Goal: Task Accomplishment & Management: Manage account settings

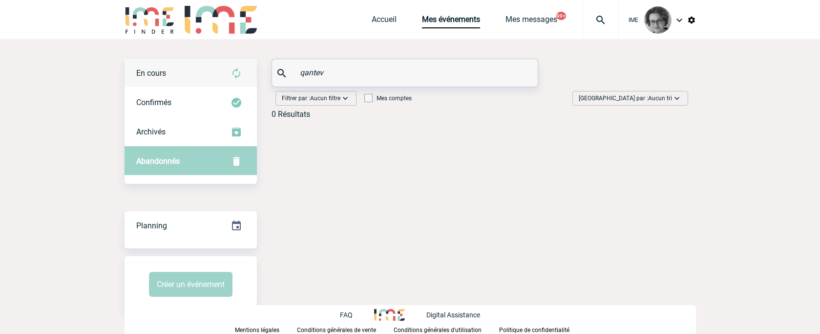
drag, startPoint x: 341, startPoint y: 76, endPoint x: 242, endPoint y: 59, distance: 101.0
click at [242, 59] on div "En cours En cours Confirmés Archivés Abandonnés En cours Confirmés Archivés Aba…" at bounding box center [410, 93] width 571 height 68
click at [176, 75] on div "En cours" at bounding box center [191, 73] width 132 height 29
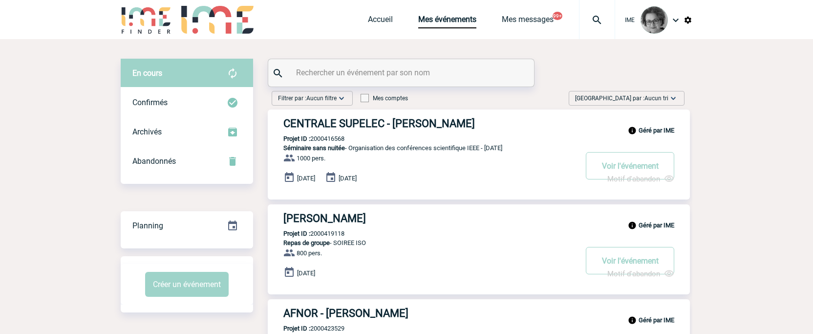
click at [317, 76] on input "text" at bounding box center [402, 72] width 217 height 14
paste input "2000419086"
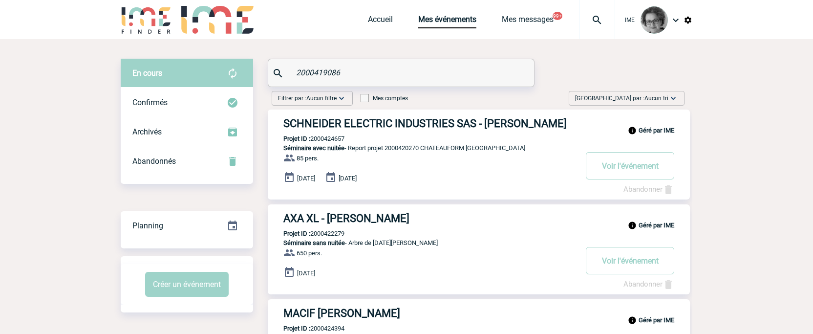
type input "2000419086"
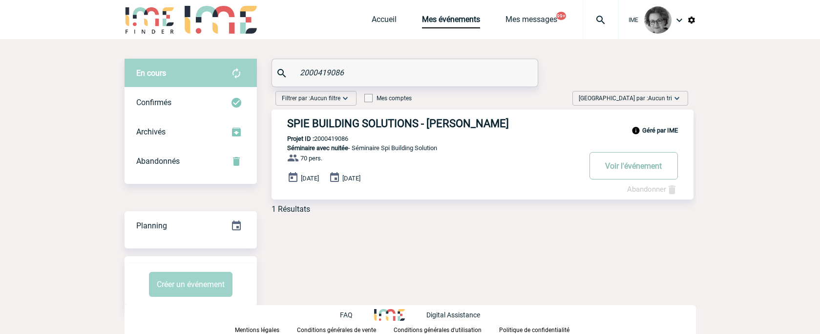
click at [614, 167] on button "Voir l'événement" at bounding box center [634, 165] width 88 height 27
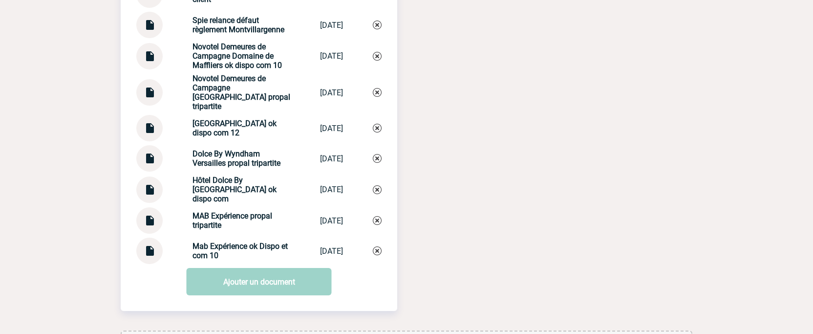
scroll to position [1758, 0]
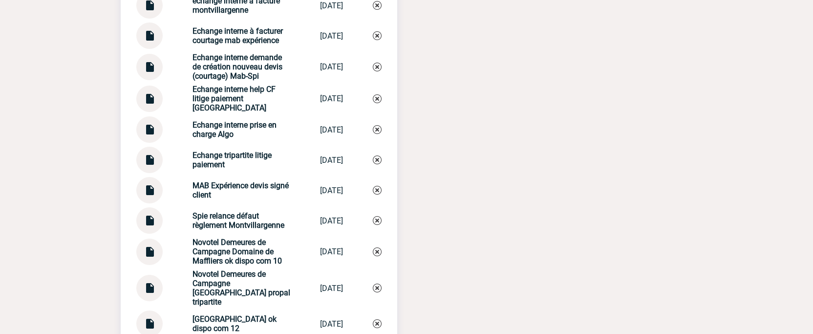
click at [148, 166] on img at bounding box center [149, 156] width 13 height 19
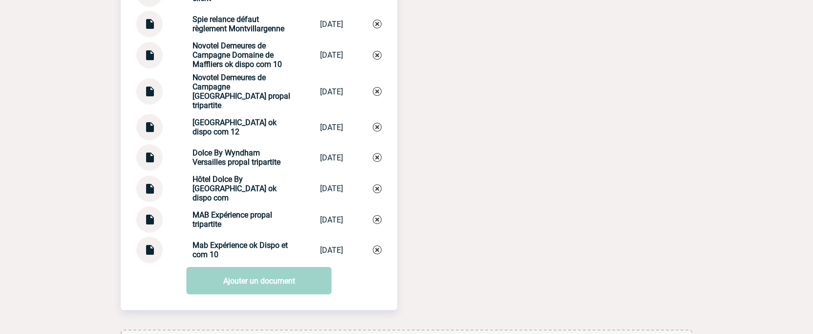
scroll to position [2003, 0]
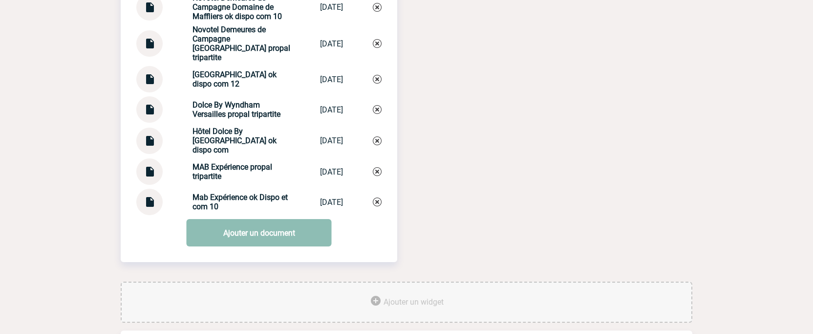
click at [244, 221] on link "Ajouter un document" at bounding box center [259, 232] width 145 height 27
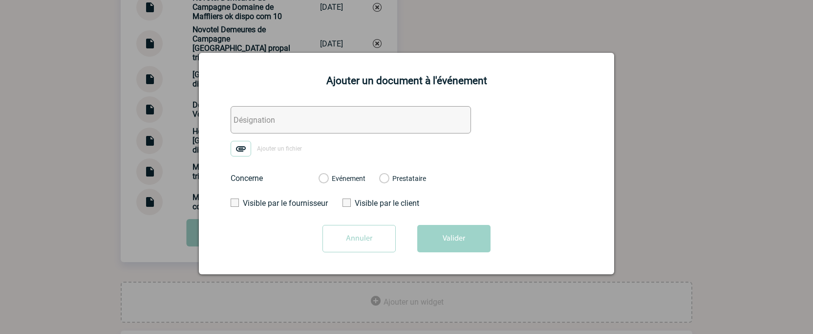
click at [266, 122] on input "text" at bounding box center [351, 119] width 240 height 27
type input "Chateau de Montvillargenne relance paiement suite MED"
click at [328, 177] on label "Evénement" at bounding box center [322, 178] width 9 height 9
click at [0, 0] on input "Evénement" at bounding box center [0, 0] width 0 height 0
click at [239, 148] on img at bounding box center [241, 149] width 21 height 16
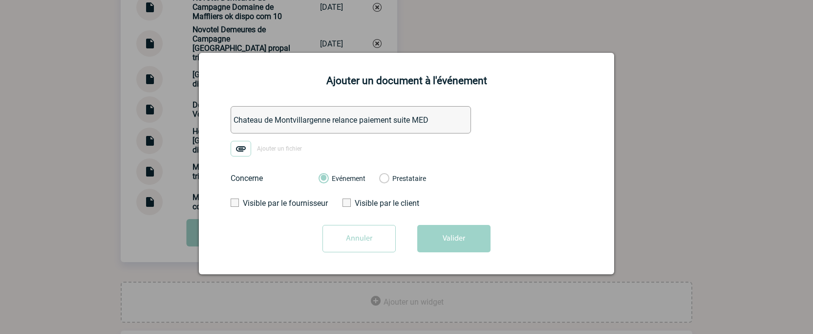
click at [0, 0] on input "Ajouter un fichier" at bounding box center [0, 0] width 0 height 0
click at [439, 243] on button "Valider" at bounding box center [453, 238] width 73 height 27
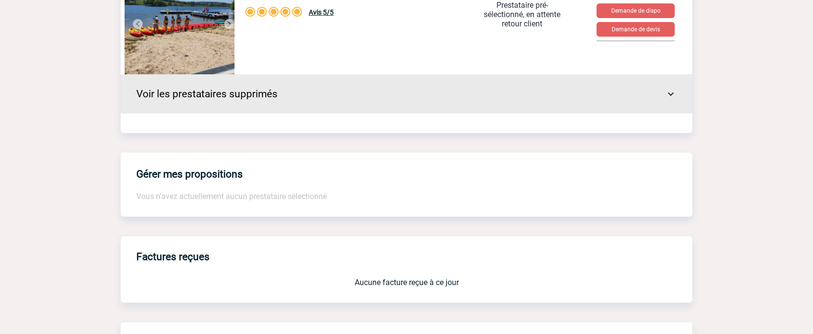
scroll to position [977, 0]
